Goal: Task Accomplishment & Management: Manage account settings

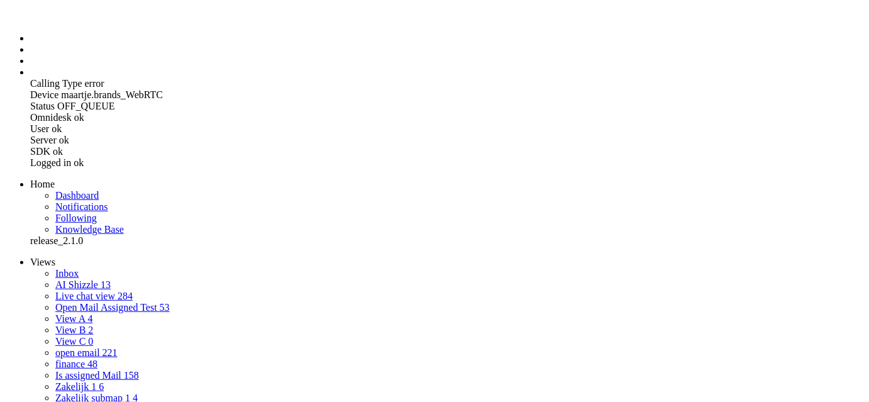
click at [55, 279] on span "AI Shizzle" at bounding box center [76, 284] width 43 height 11
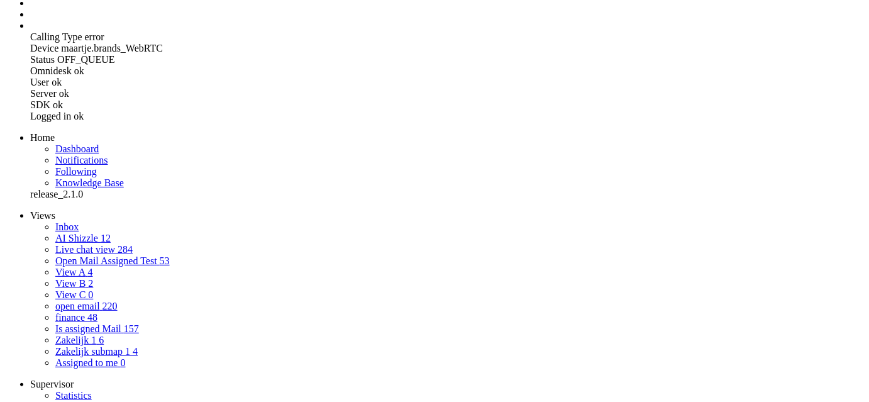
scroll to position [25, 0]
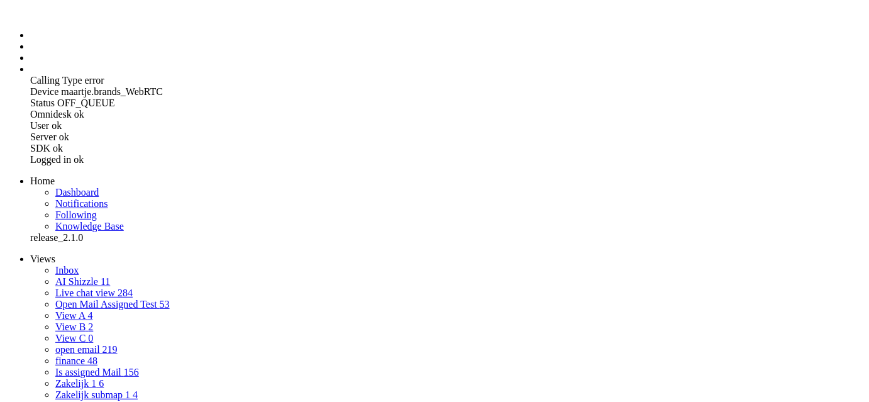
scroll to position [2, 0]
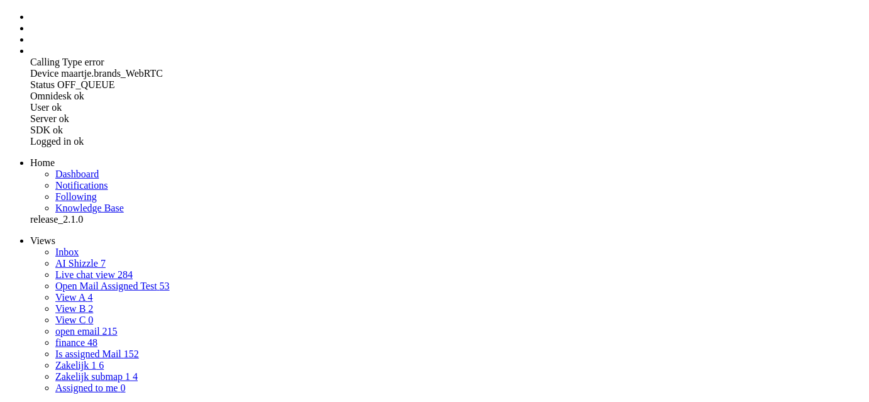
scroll to position [11, 0]
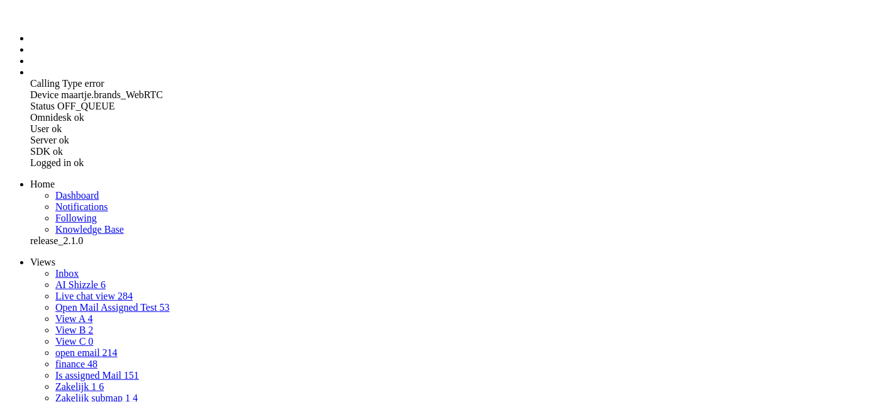
drag, startPoint x: 205, startPoint y: 269, endPoint x: 241, endPoint y: 375, distance: 112.8
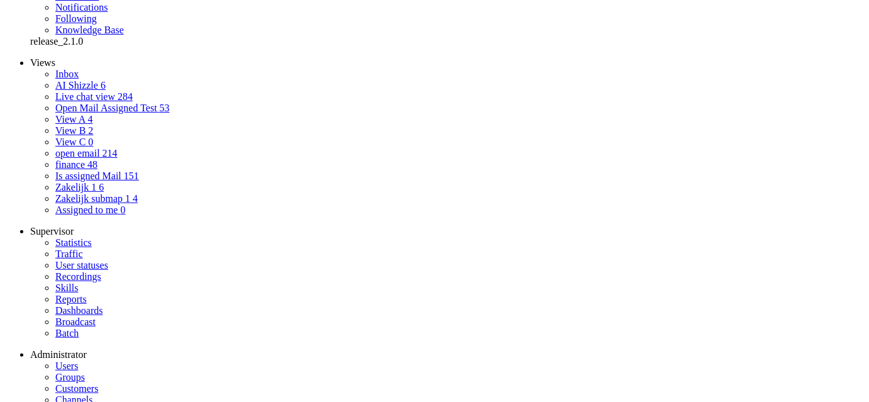
scroll to position [209, 0]
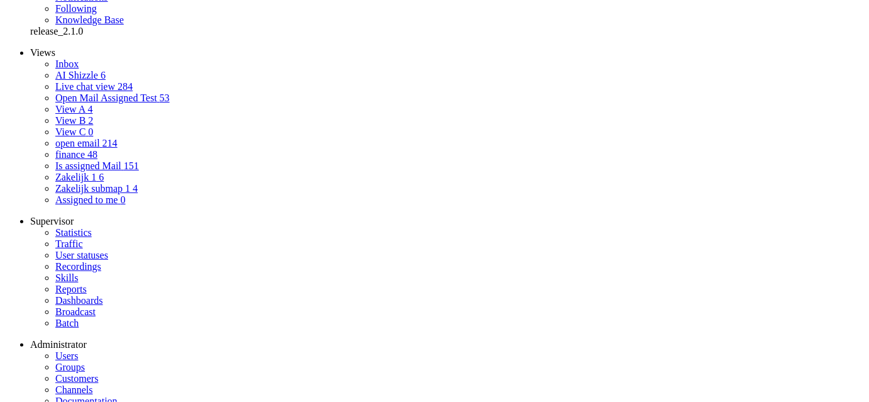
drag, startPoint x: 358, startPoint y: 170, endPoint x: 519, endPoint y: 177, distance: 161.8
copy div "[EMAIL_ADDRESS][DOMAIN_NAME] Set status: open pending holding solved Respond Fo…"
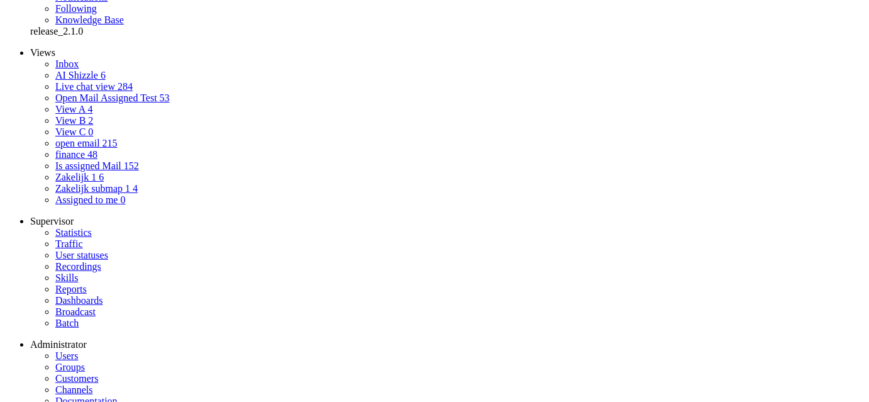
drag, startPoint x: 525, startPoint y: 170, endPoint x: 439, endPoint y: 169, distance: 86.2
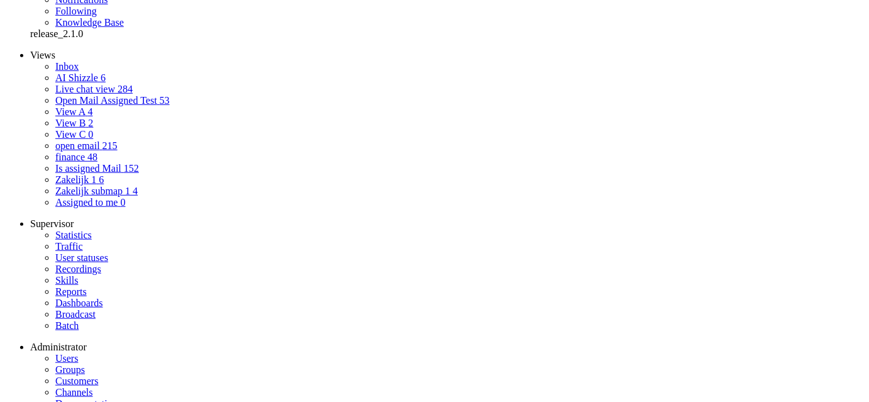
drag, startPoint x: 358, startPoint y: 170, endPoint x: 515, endPoint y: 172, distance: 156.6
drag, startPoint x: 514, startPoint y: 167, endPoint x: 359, endPoint y: 169, distance: 154.7
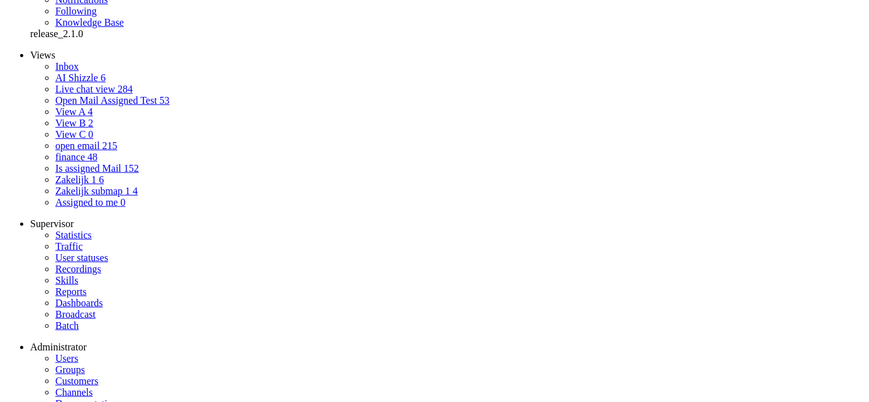
copy span "[EMAIL_ADDRESS][DOMAIN_NAME]"
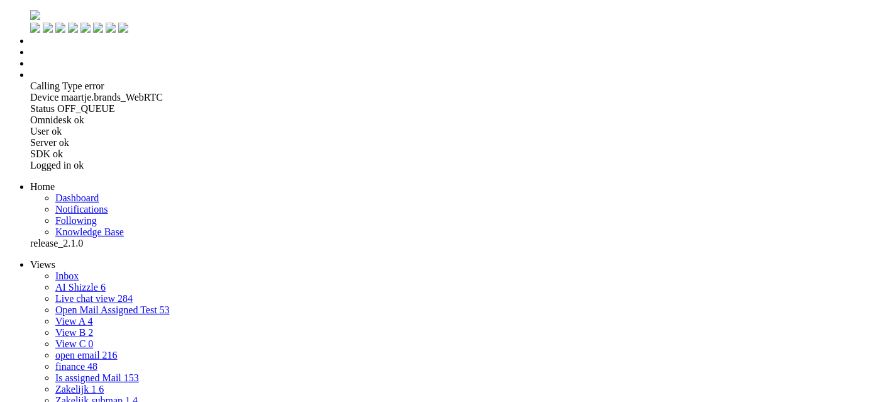
click at [68, 270] on link "Inbox" at bounding box center [66, 275] width 23 height 11
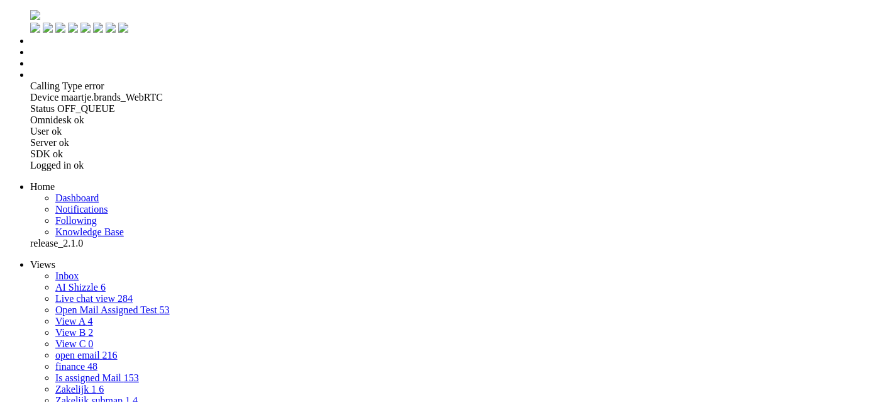
scroll to position [852, 0]
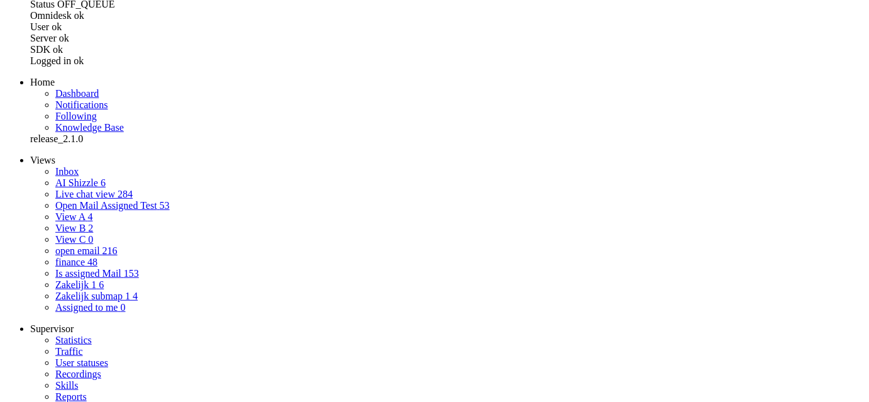
scroll to position [104, 0]
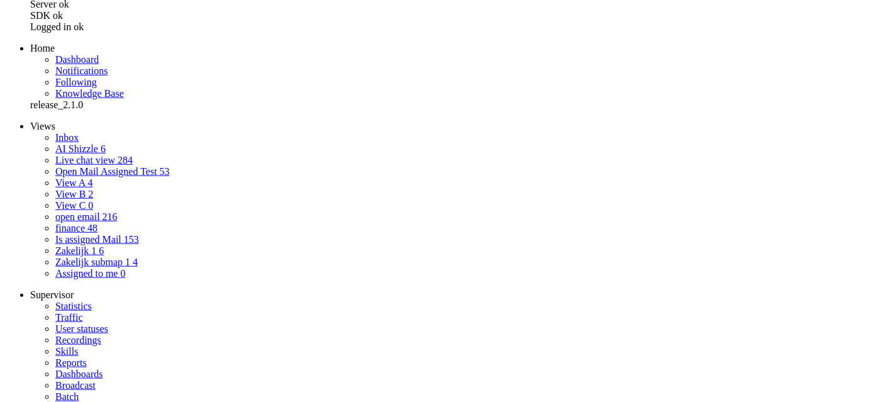
scroll to position [139, 0]
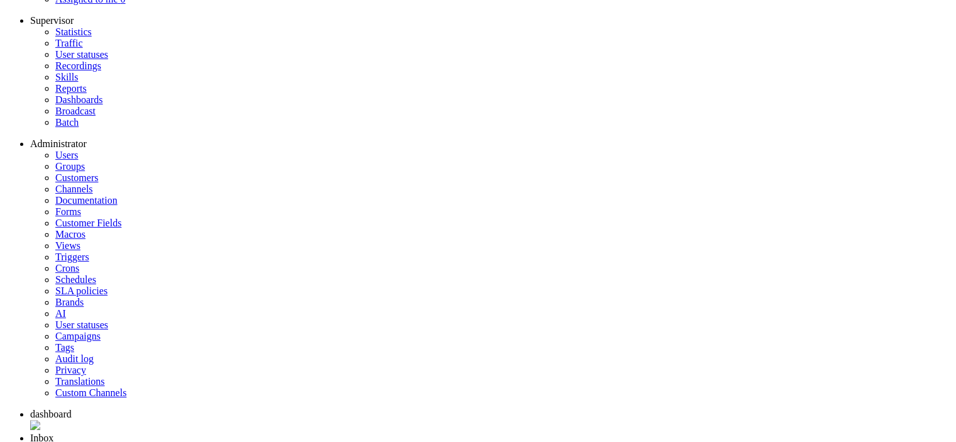
scroll to position [413, 0]
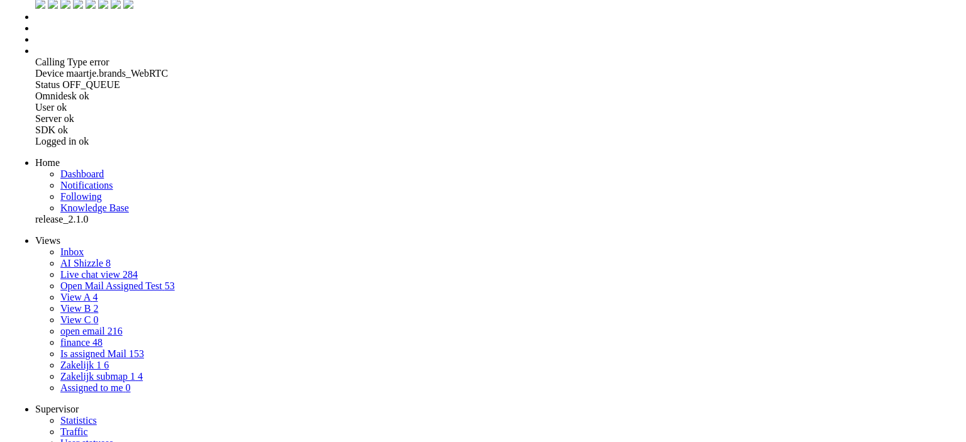
scroll to position [0, 0]
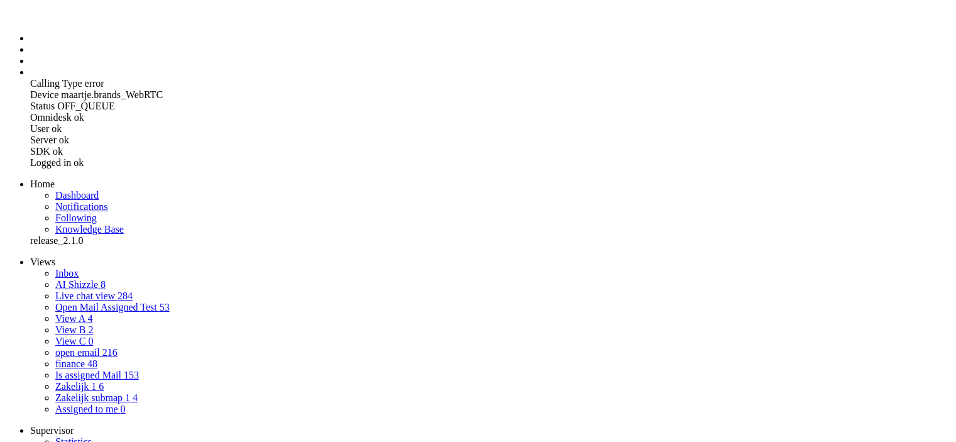
click at [66, 268] on link "Inbox" at bounding box center [66, 273] width 23 height 11
click at [76, 279] on link "AI Shizzle 8" at bounding box center [80, 284] width 50 height 11
click at [75, 279] on link "AI Shizzle 8" at bounding box center [80, 284] width 50 height 11
